Goal: Browse casually: Explore the website without a specific task or goal

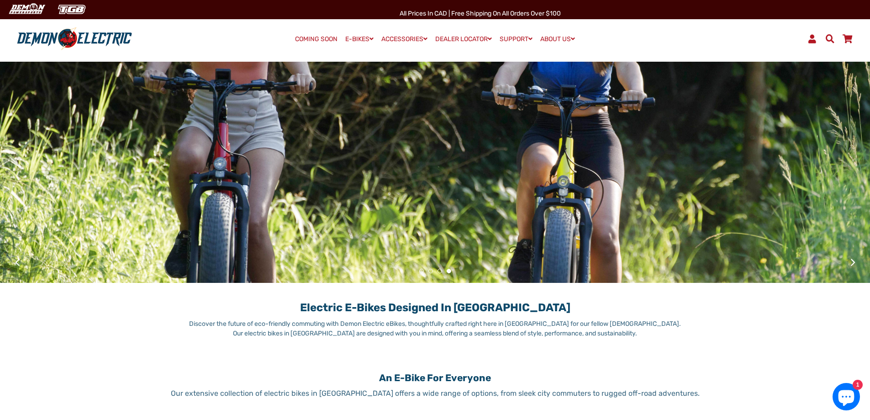
scroll to position [11, 0]
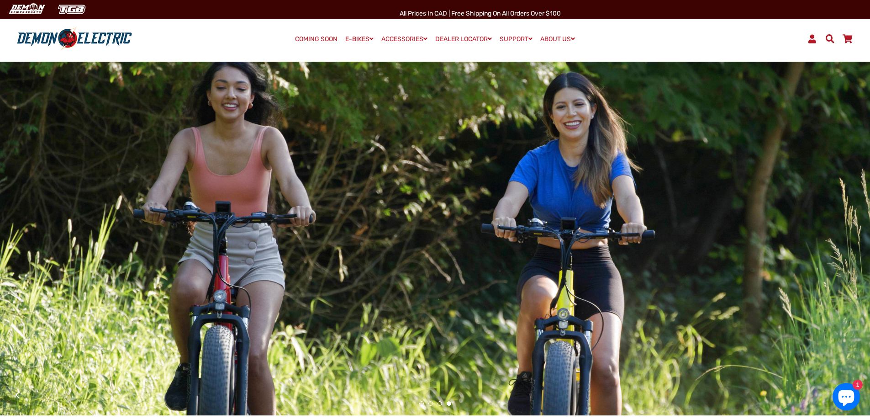
click at [317, 38] on link "COMING SOON" at bounding box center [316, 39] width 49 height 13
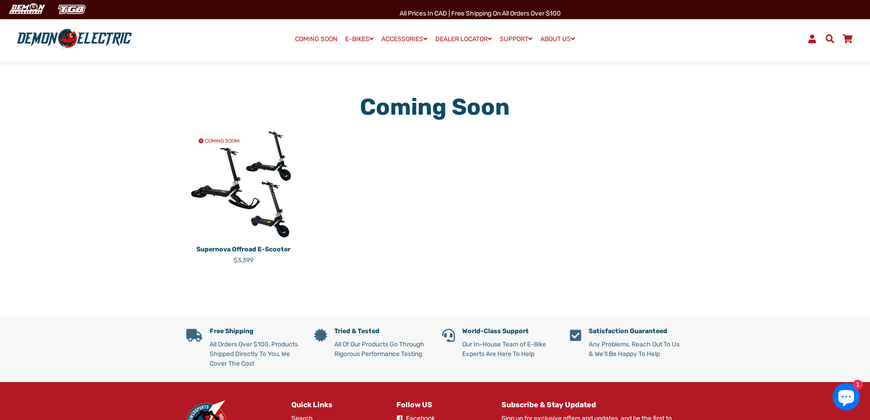
click at [78, 39] on img at bounding box center [75, 39] width 122 height 24
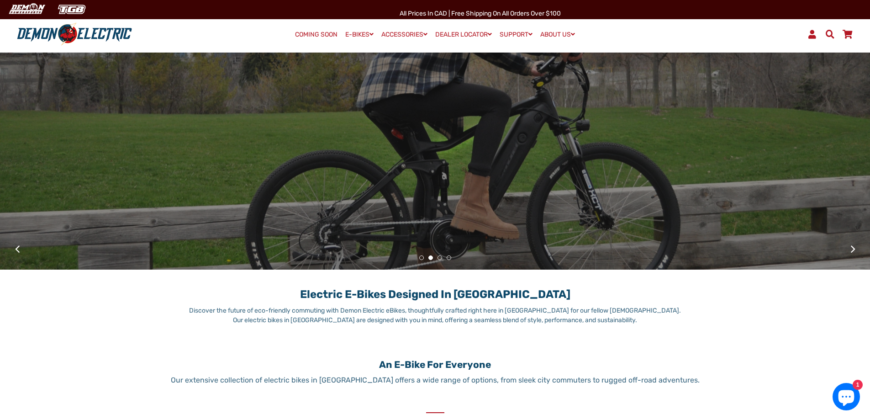
scroll to position [171, 0]
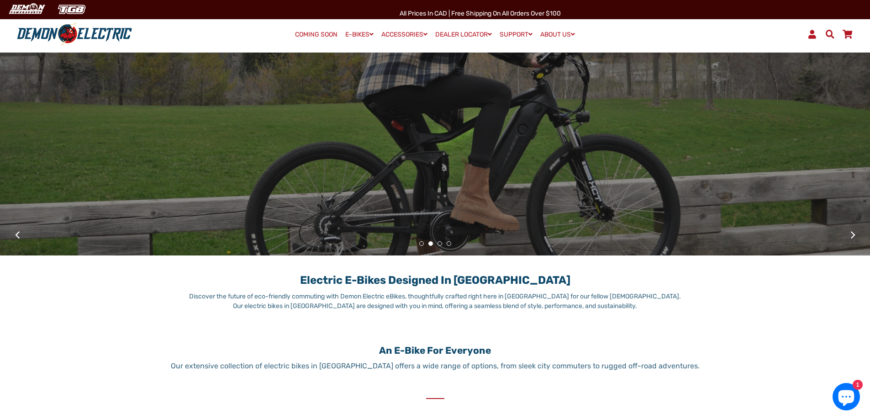
click at [422, 243] on button "1" at bounding box center [421, 243] width 5 height 5
click at [422, 244] on button "1" at bounding box center [421, 243] width 5 height 5
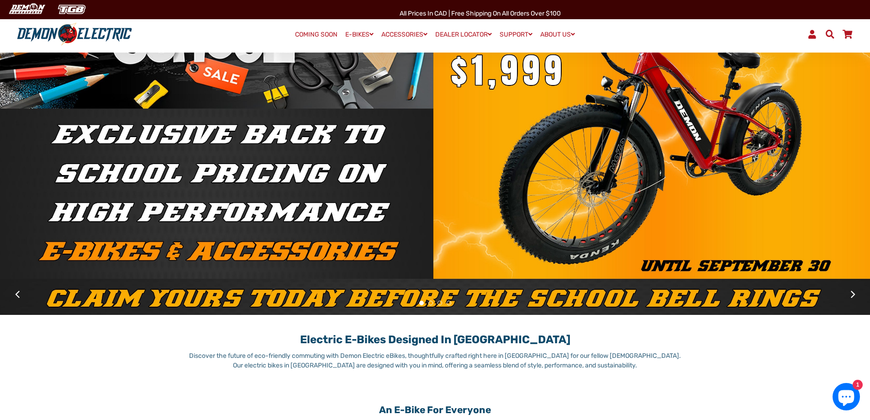
scroll to position [114, 0]
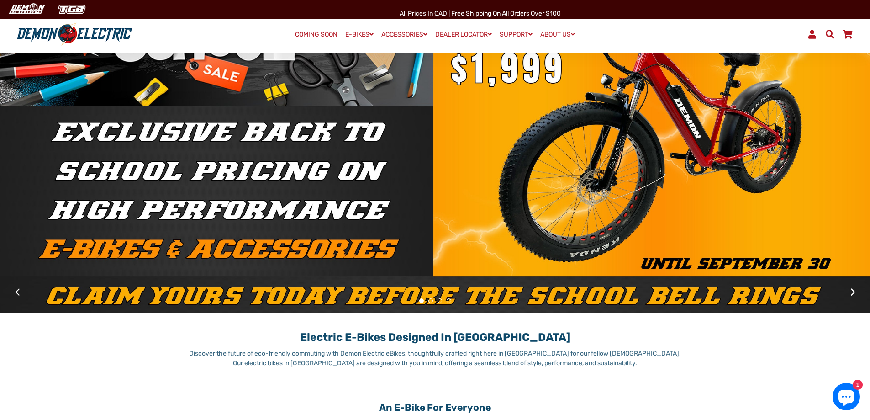
click at [668, 295] on div "1 2 3 4" at bounding box center [435, 301] width 870 height 24
click at [853, 292] on button at bounding box center [853, 292] width 16 height 16
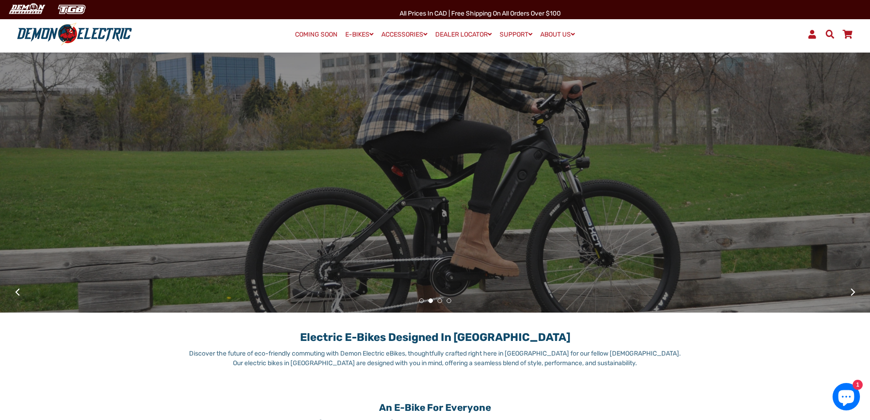
click at [853, 292] on button at bounding box center [853, 292] width 16 height 16
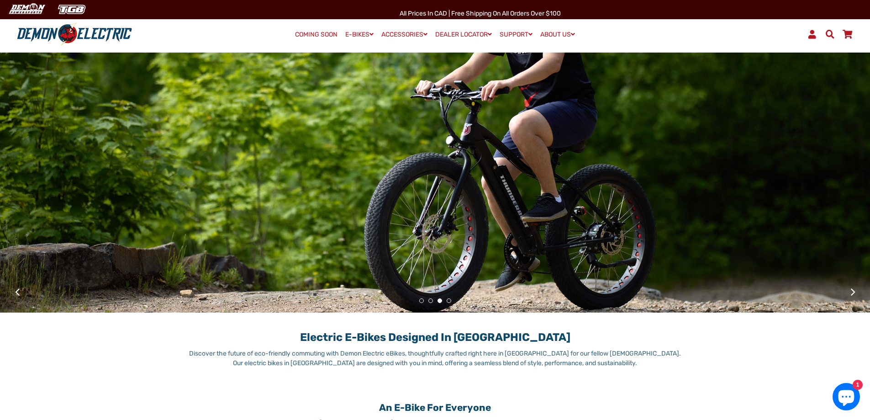
click at [853, 292] on button at bounding box center [853, 292] width 16 height 16
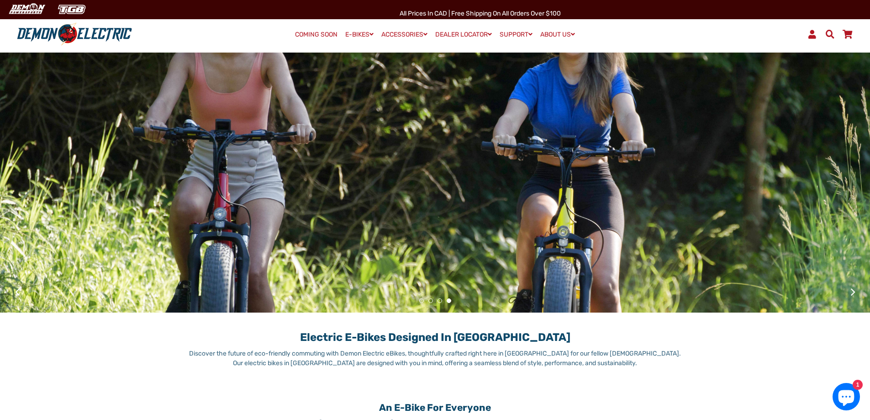
click at [853, 292] on button at bounding box center [853, 292] width 16 height 16
